Goal: Information Seeking & Learning: Compare options

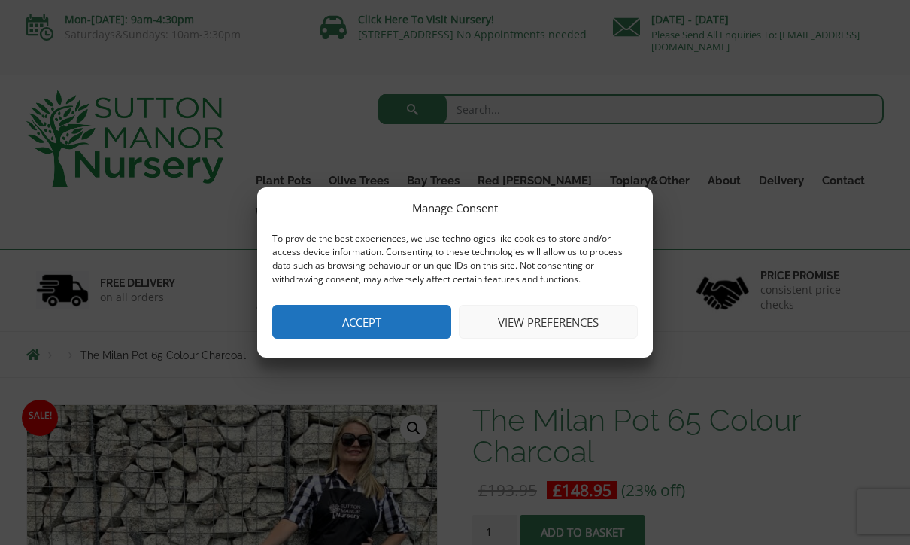
click at [583, 332] on button "View preferences" at bounding box center [548, 322] width 179 height 34
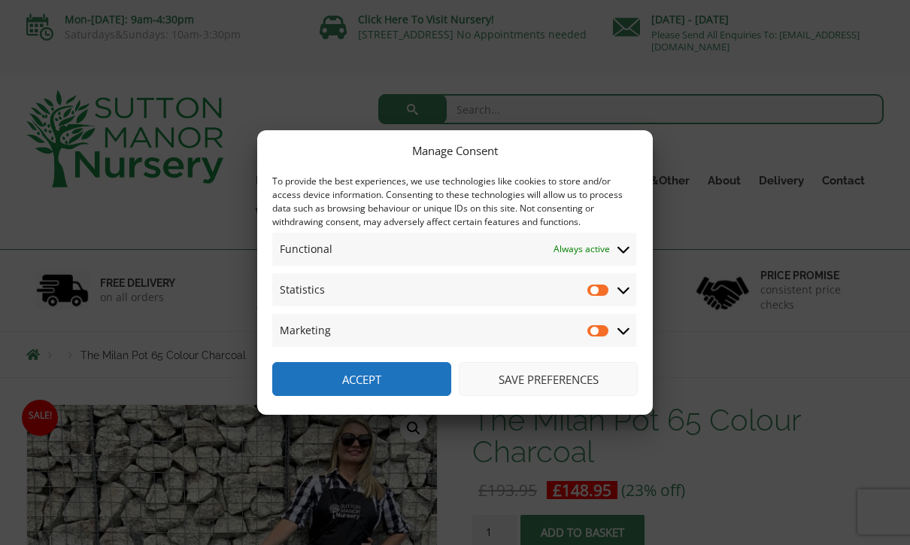
click at [608, 286] on input "Statistics" at bounding box center [598, 289] width 23 height 15
checkbox input "true"
click at [602, 335] on input "Marketing" at bounding box center [598, 330] width 23 height 15
checkbox input "true"
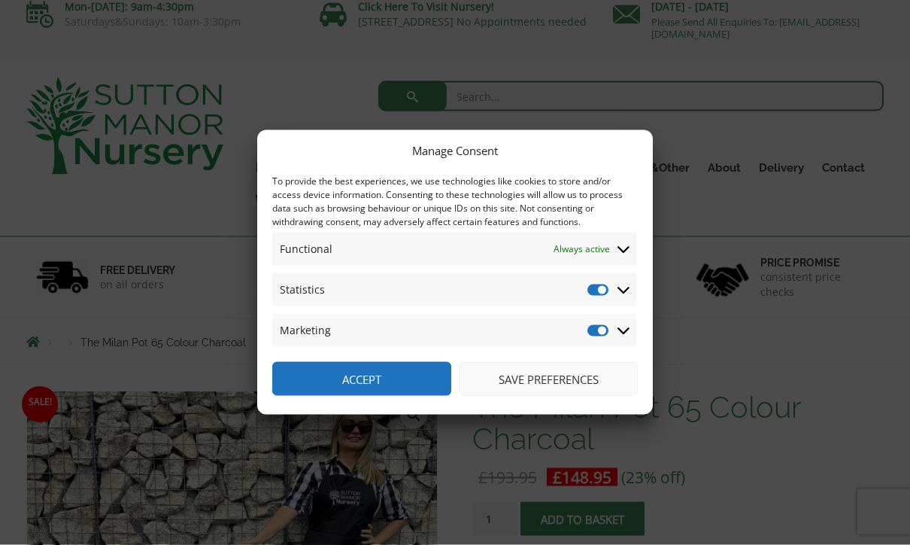
scroll to position [14, 0]
click at [598, 396] on button "Save preferences" at bounding box center [548, 379] width 179 height 34
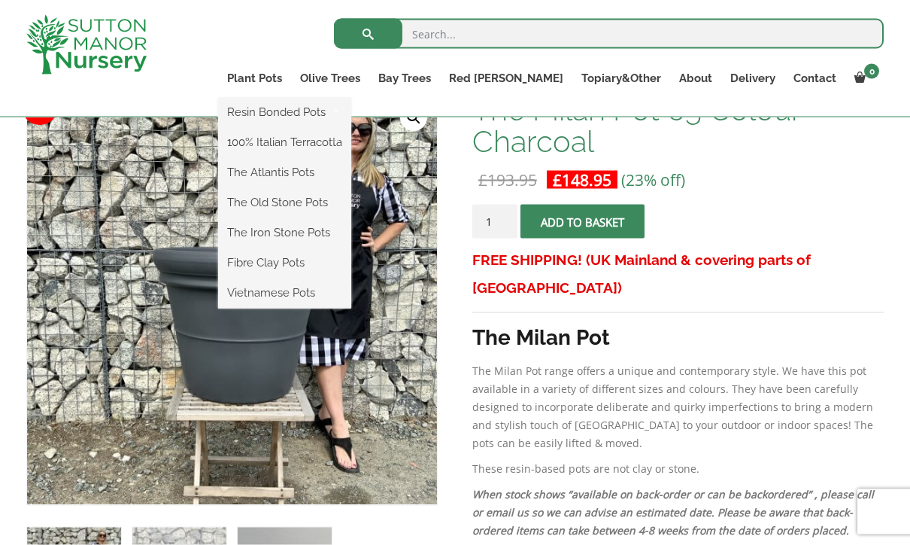
scroll to position [254, 0]
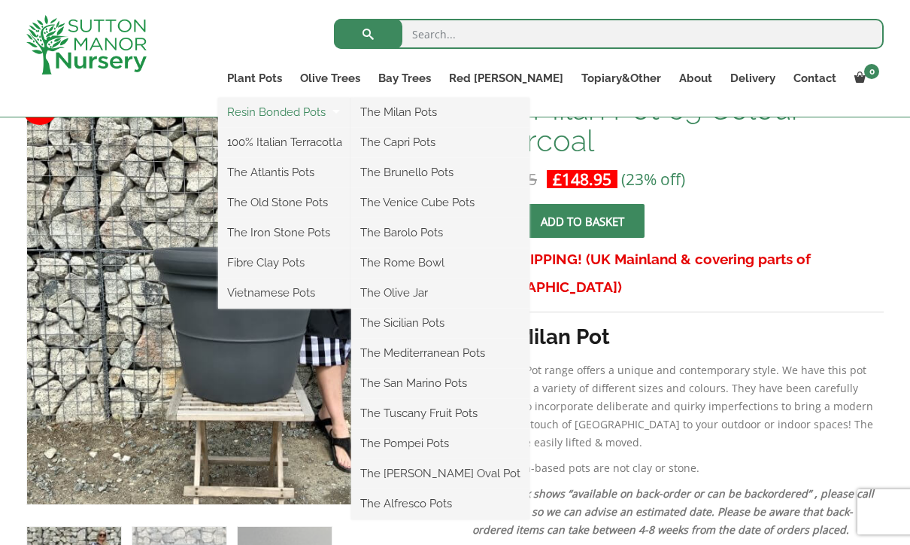
click at [351, 111] on link "Resin Bonded Pots" at bounding box center [284, 112] width 133 height 23
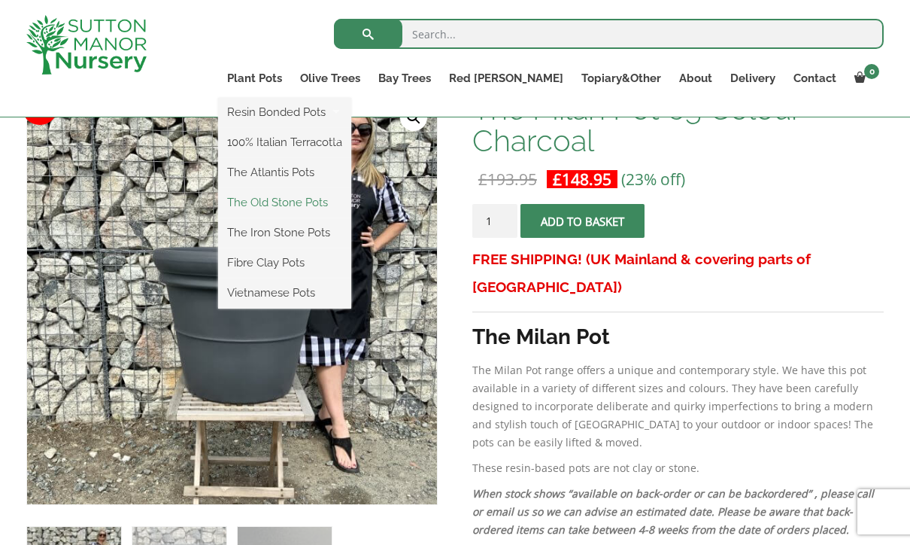
click at [351, 203] on link "The Old Stone Pots" at bounding box center [284, 202] width 133 height 23
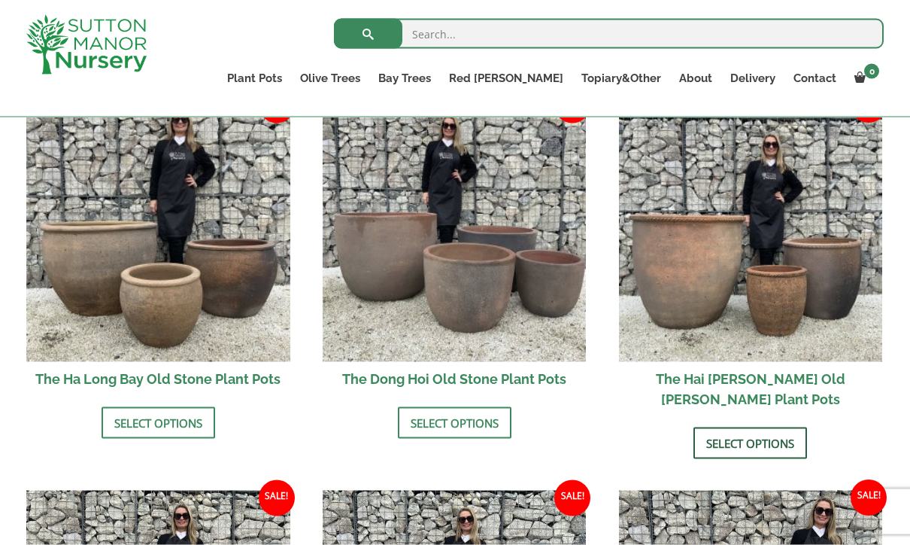
scroll to position [550, 0]
click at [793, 426] on link "Select options" at bounding box center [750, 442] width 114 height 32
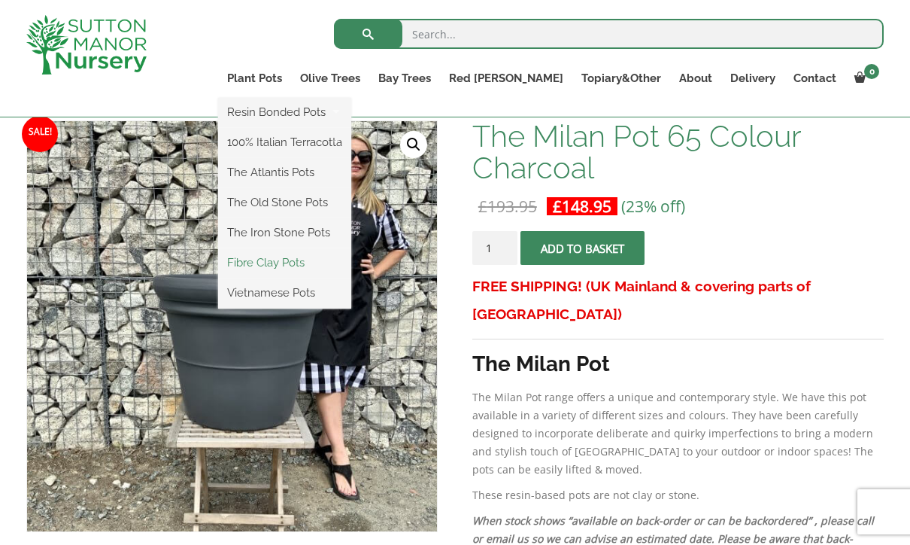
click at [350, 266] on link "Fibre Clay Pots" at bounding box center [284, 262] width 133 height 23
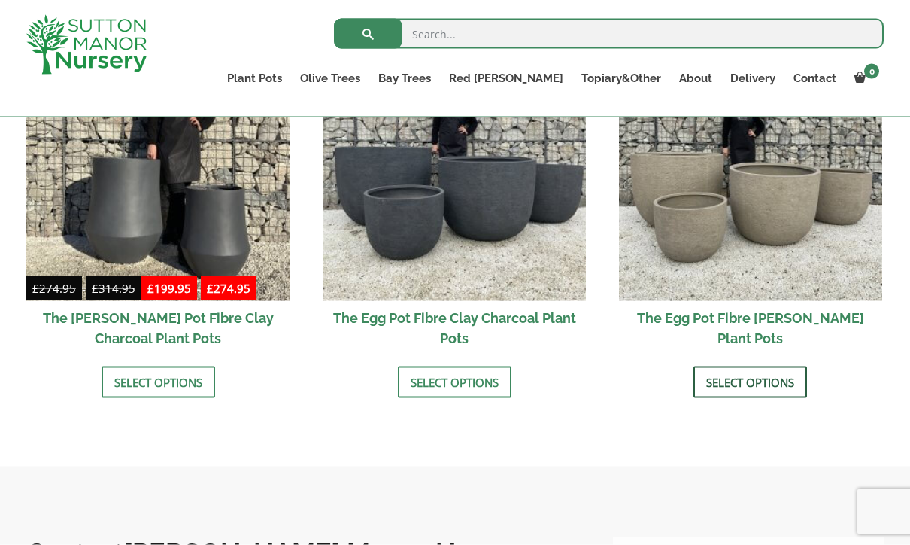
scroll to position [567, 0]
click at [771, 396] on link "Select options" at bounding box center [750, 382] width 114 height 32
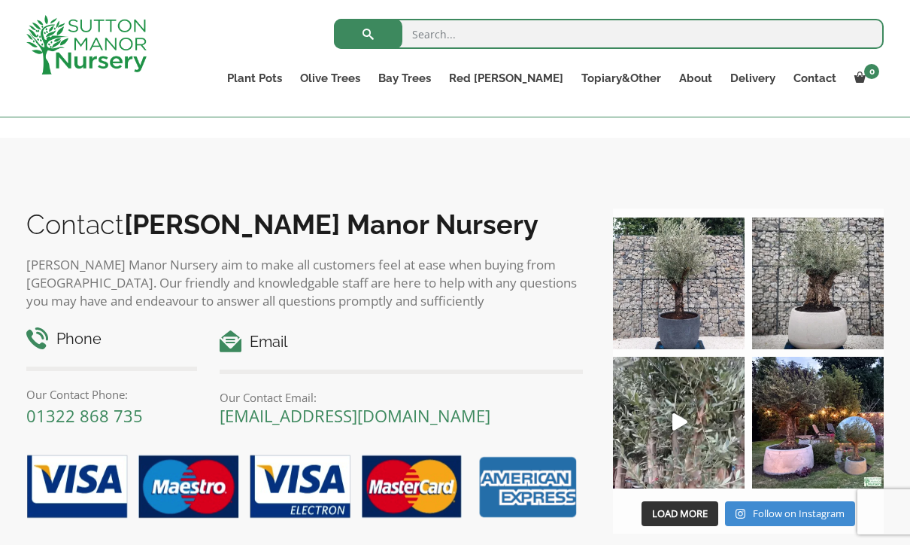
scroll to position [898, 0]
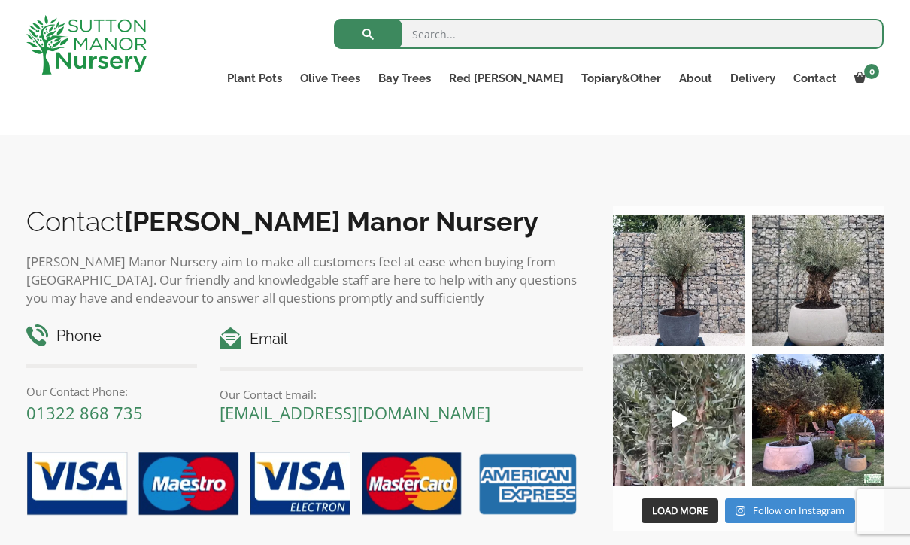
click at [457, 33] on input "search" at bounding box center [609, 34] width 550 height 30
type input "Rose pot"
click at [368, 34] on button "submit" at bounding box center [368, 34] width 68 height 30
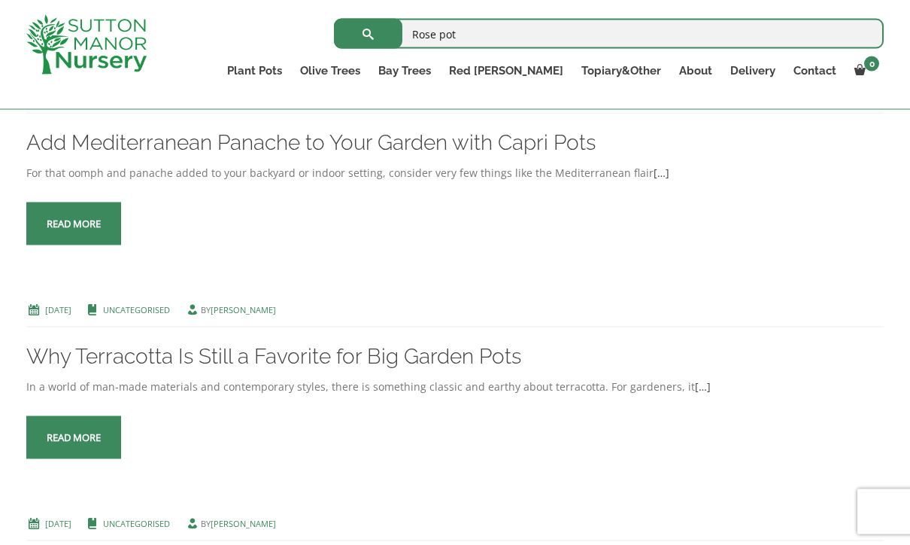
scroll to position [1146, 0]
